Goal: Communication & Community: Share content

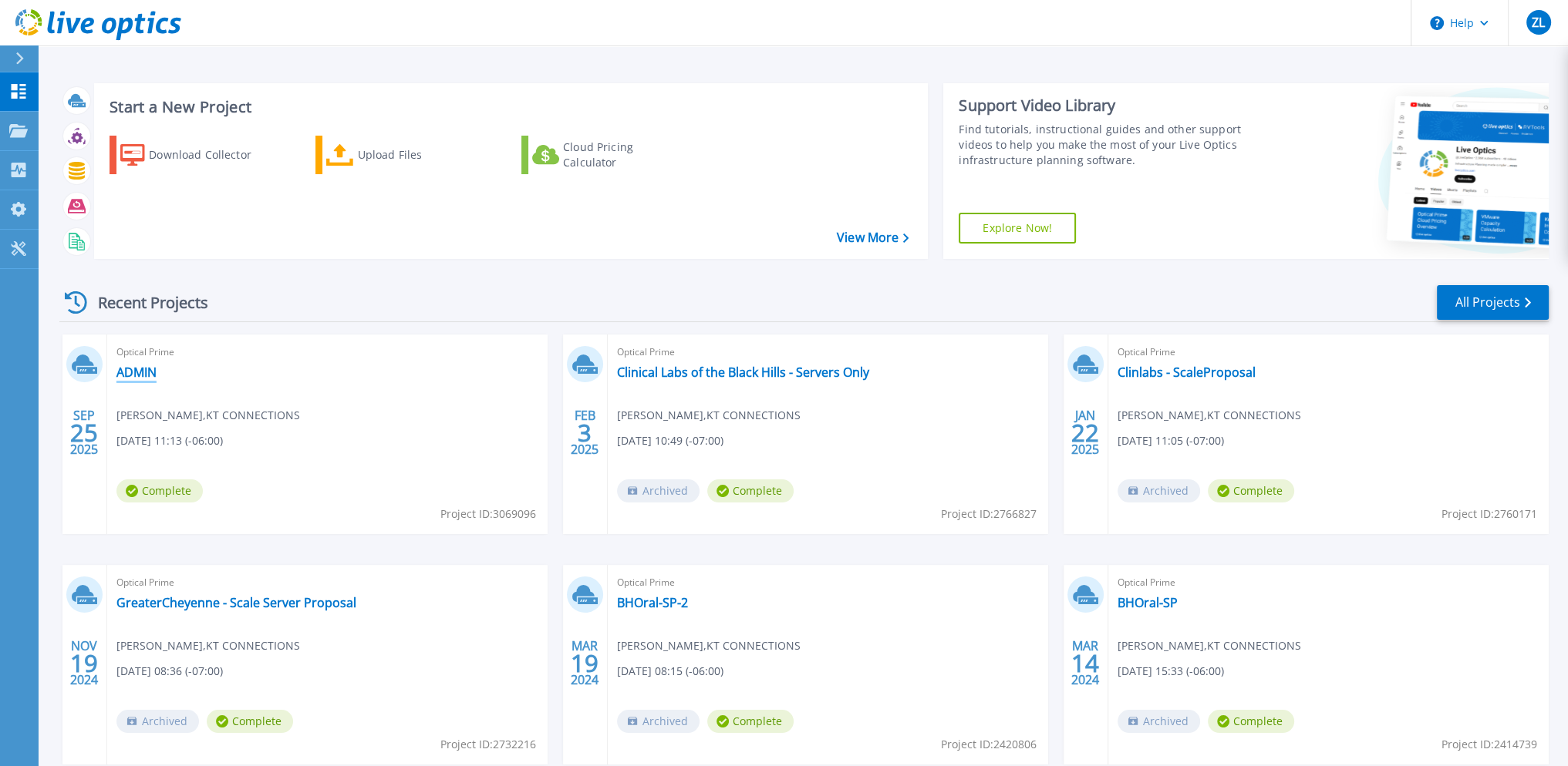
click at [142, 369] on link "ADMIN" at bounding box center [136, 372] width 40 height 15
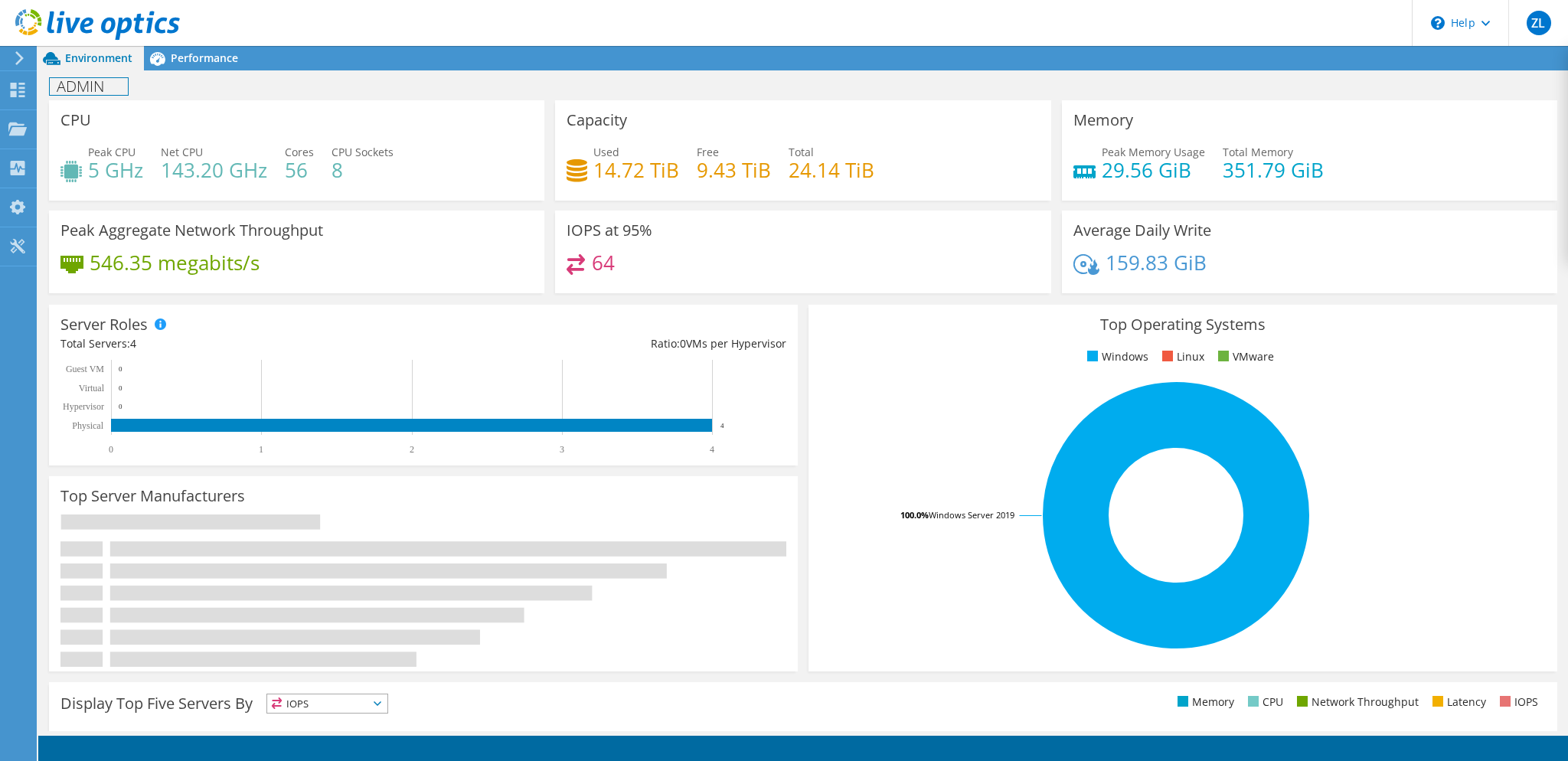
click at [90, 82] on h1 "ADMIN" at bounding box center [89, 86] width 78 height 17
click at [95, 82] on h1 "ADMIN" at bounding box center [89, 86] width 78 height 17
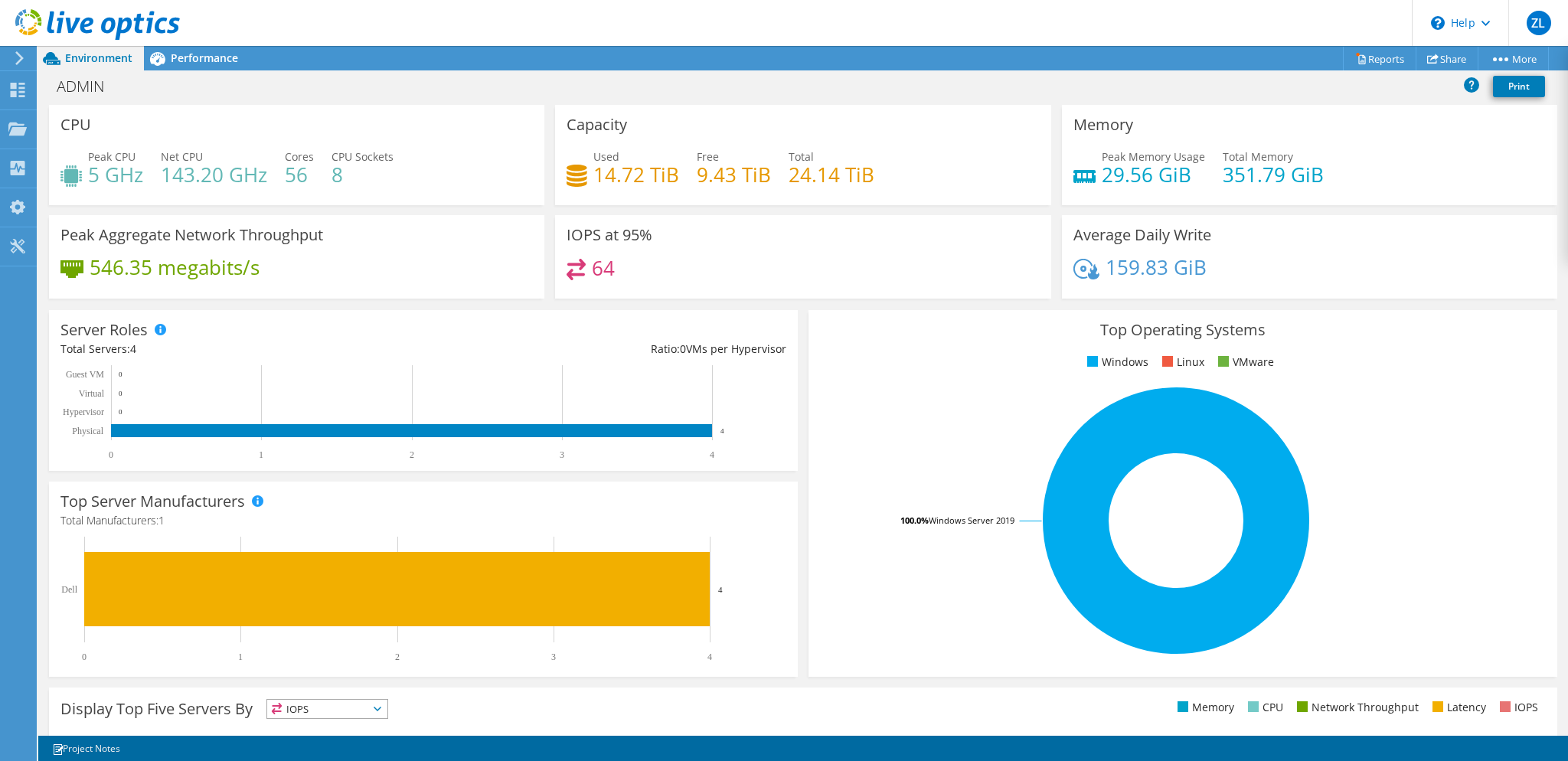
click at [215, 81] on div "ADMIN Print" at bounding box center [802, 86] width 1530 height 28
click at [1463, 53] on link "Share" at bounding box center [1447, 58] width 63 height 24
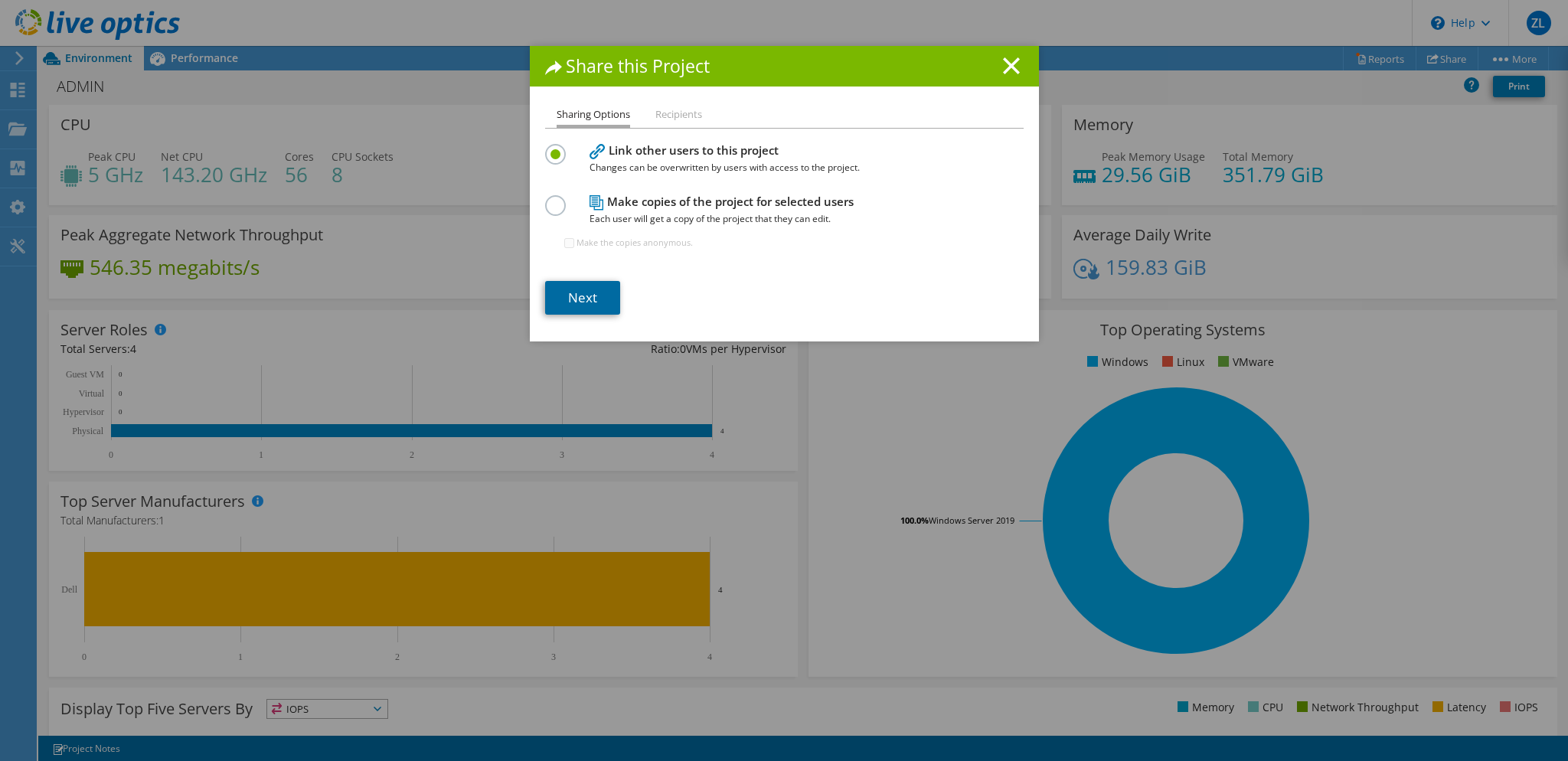
click at [583, 295] on link "Next" at bounding box center [582, 299] width 75 height 34
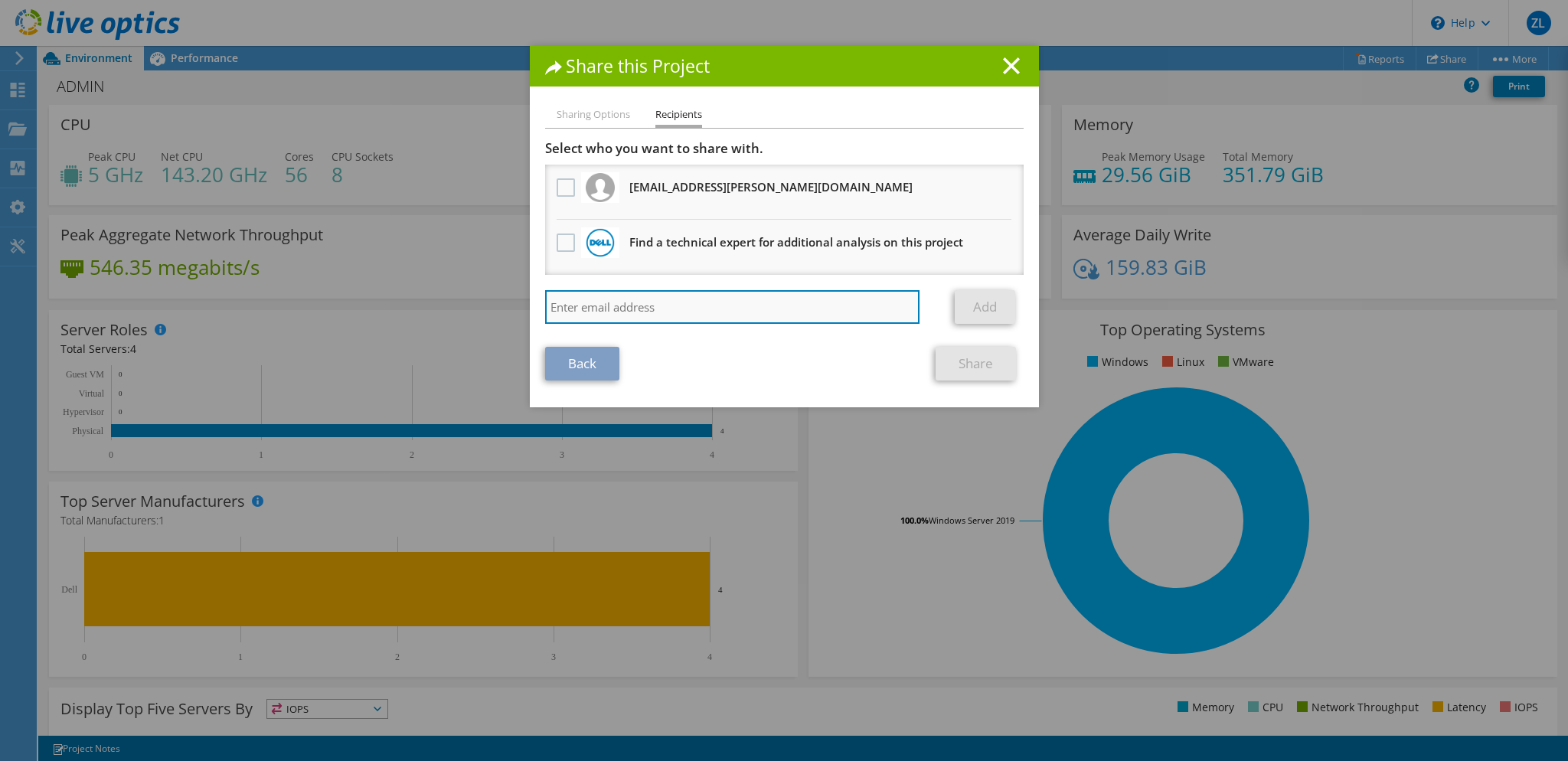
click at [690, 302] on input "search" at bounding box center [732, 307] width 375 height 34
type input "[EMAIL_ADDRESS][DOMAIN_NAME]"
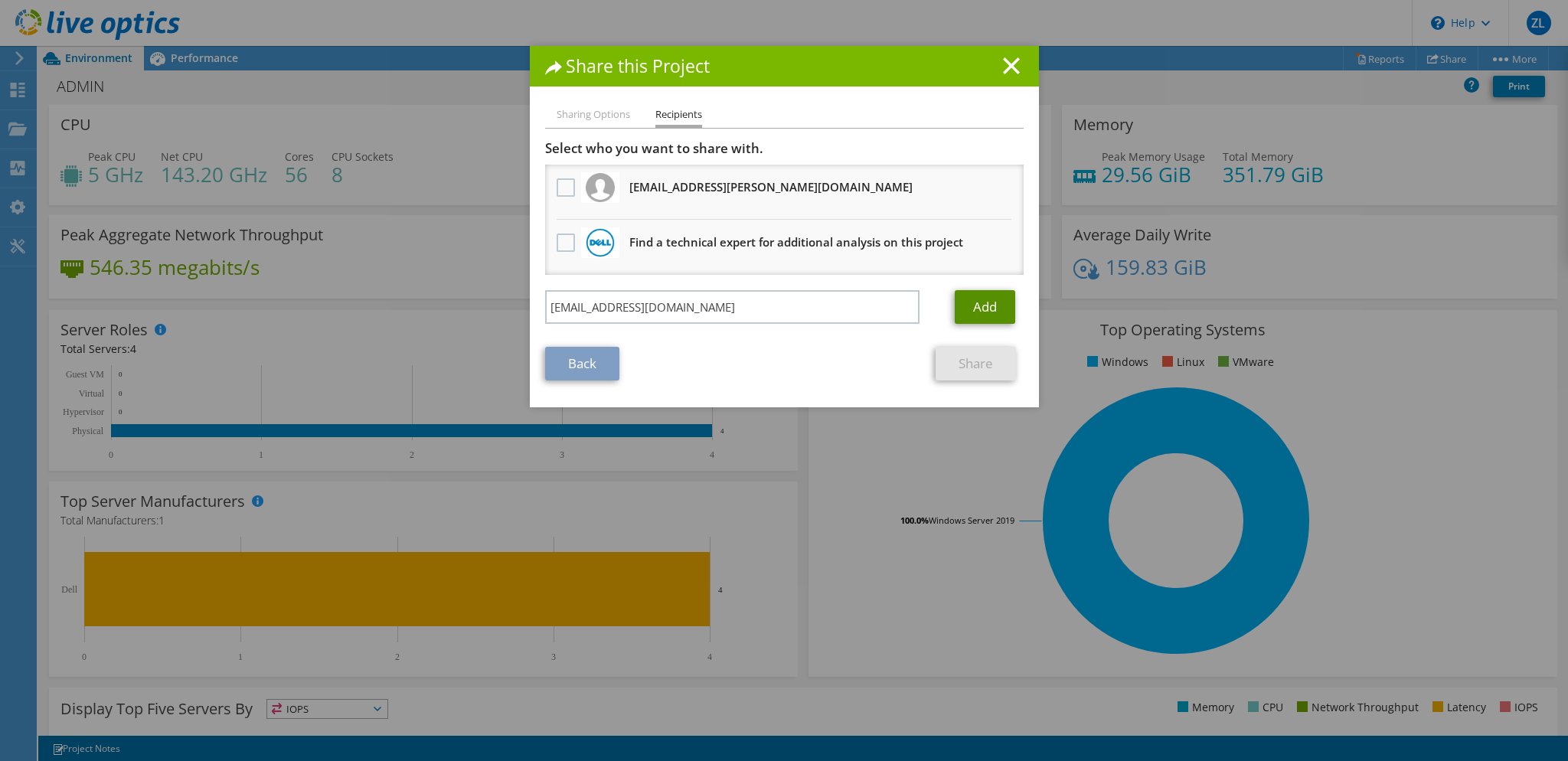
click at [982, 316] on link "Add" at bounding box center [985, 307] width 61 height 34
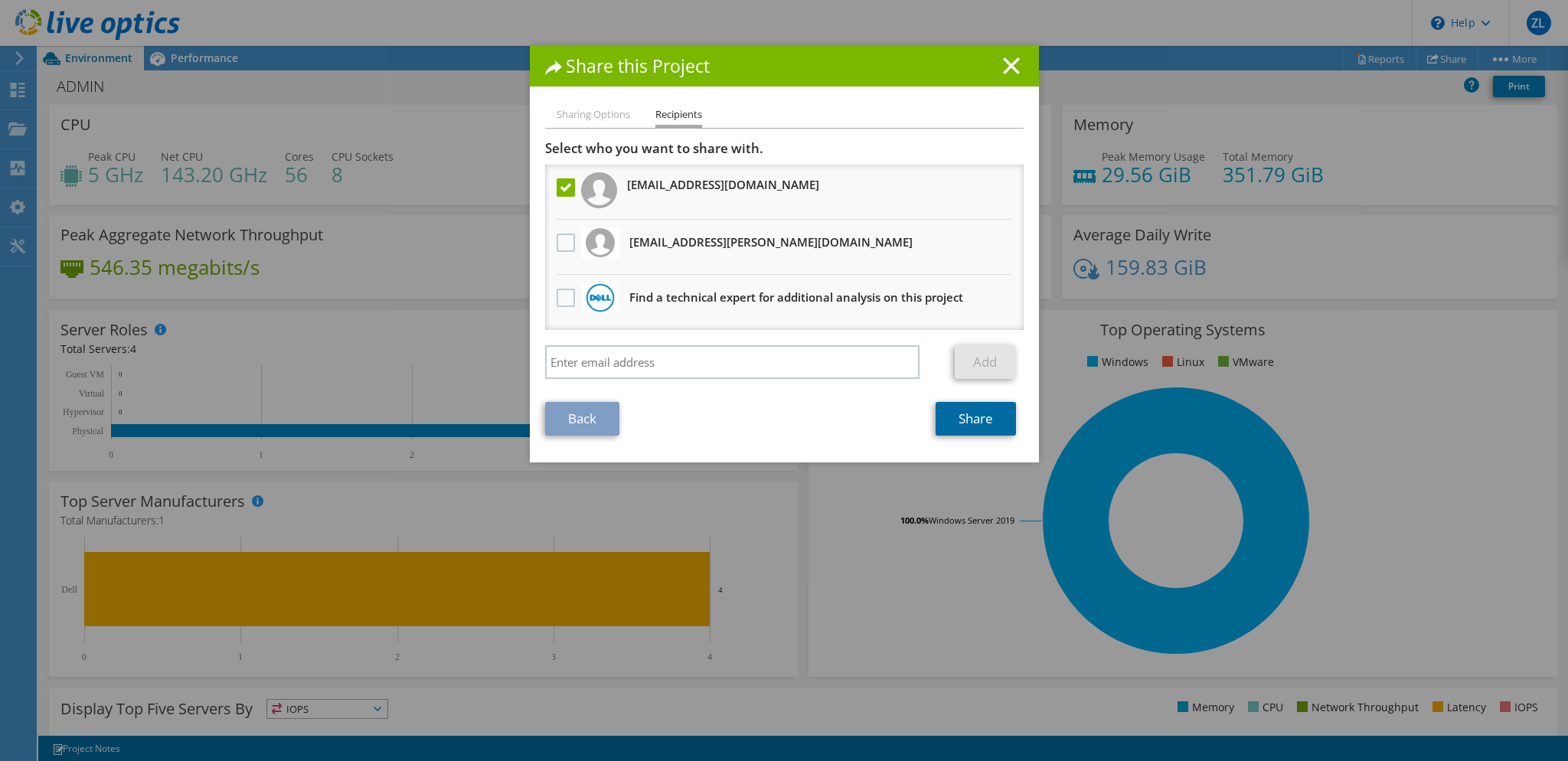
click at [980, 424] on link "Share" at bounding box center [976, 419] width 81 height 34
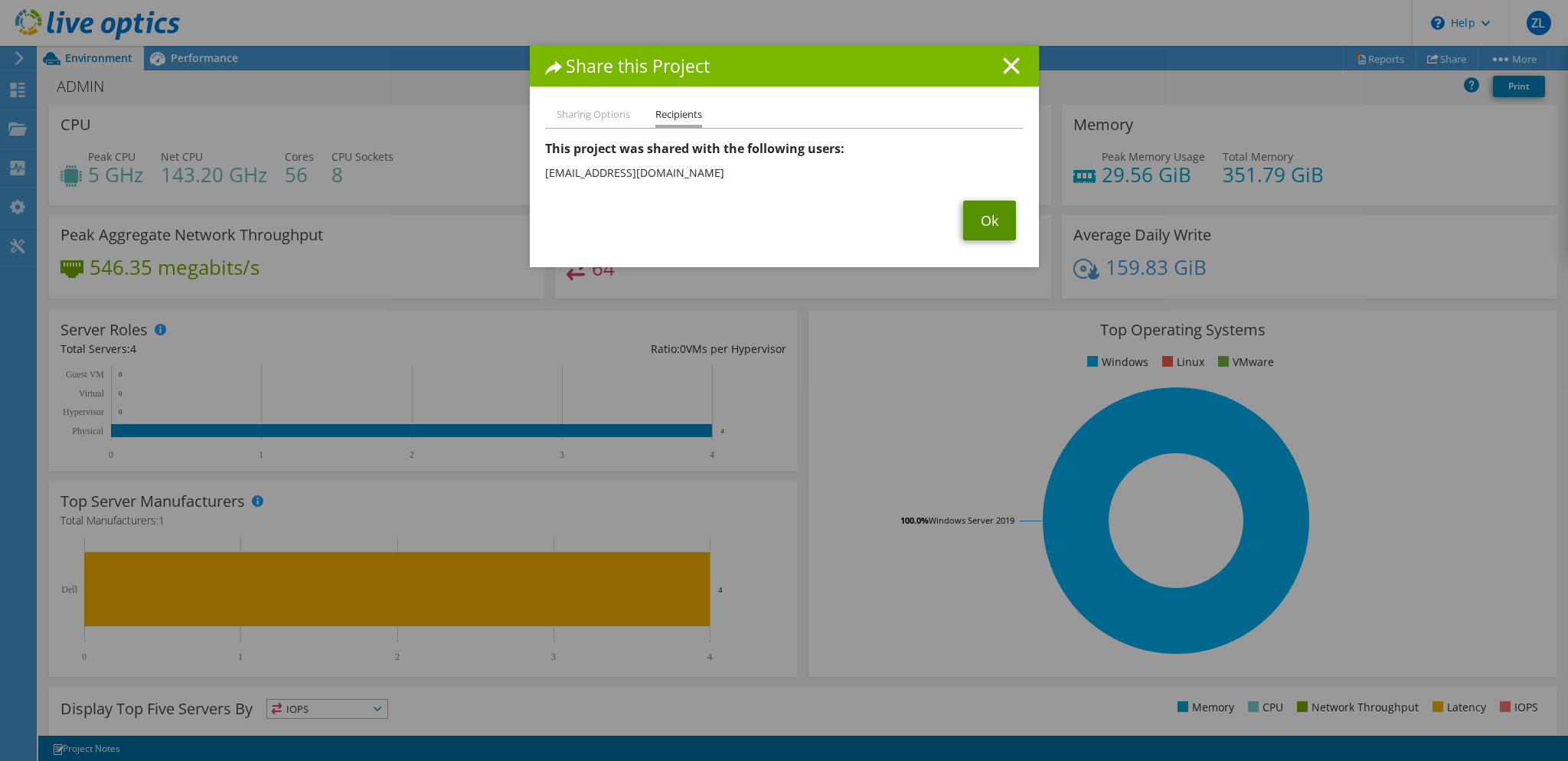
click at [967, 226] on link "Ok" at bounding box center [990, 221] width 53 height 40
